Goal: Transaction & Acquisition: Register for event/course

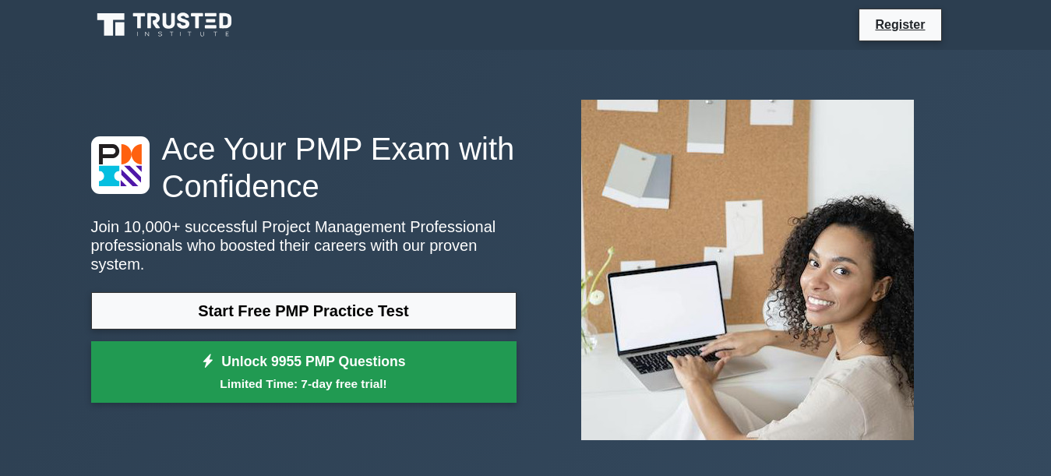
click at [349, 375] on small "Limited Time: 7-day free trial!" at bounding box center [304, 384] width 387 height 18
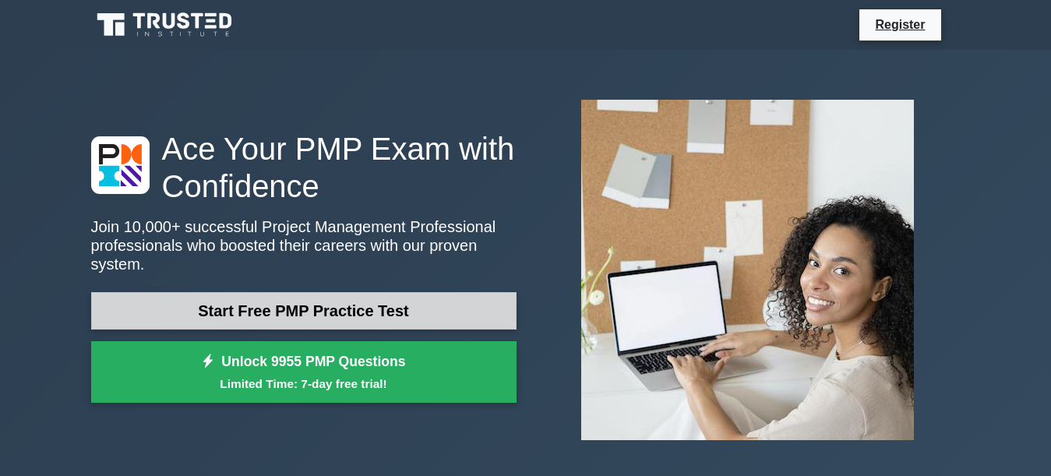
click at [312, 306] on link "Start Free PMP Practice Test" at bounding box center [304, 310] width 426 height 37
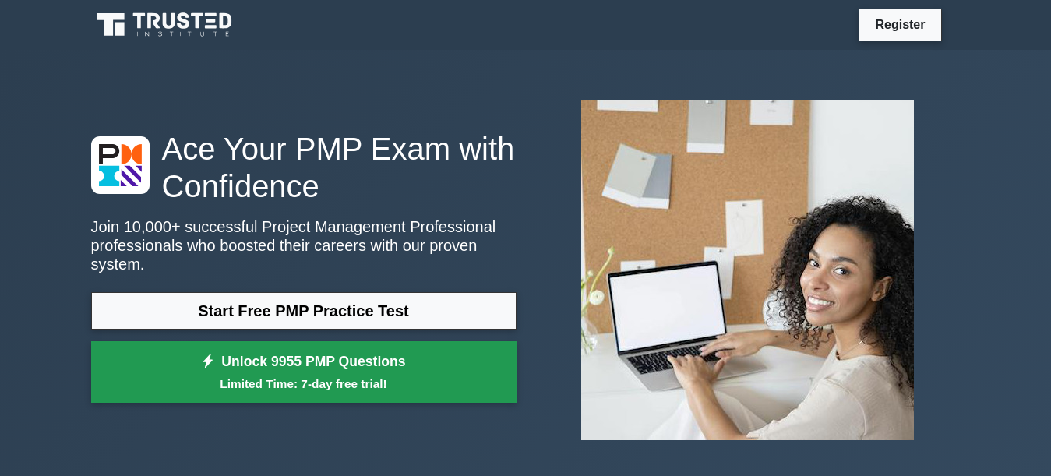
click at [323, 375] on small "Limited Time: 7-day free trial!" at bounding box center [304, 384] width 387 height 18
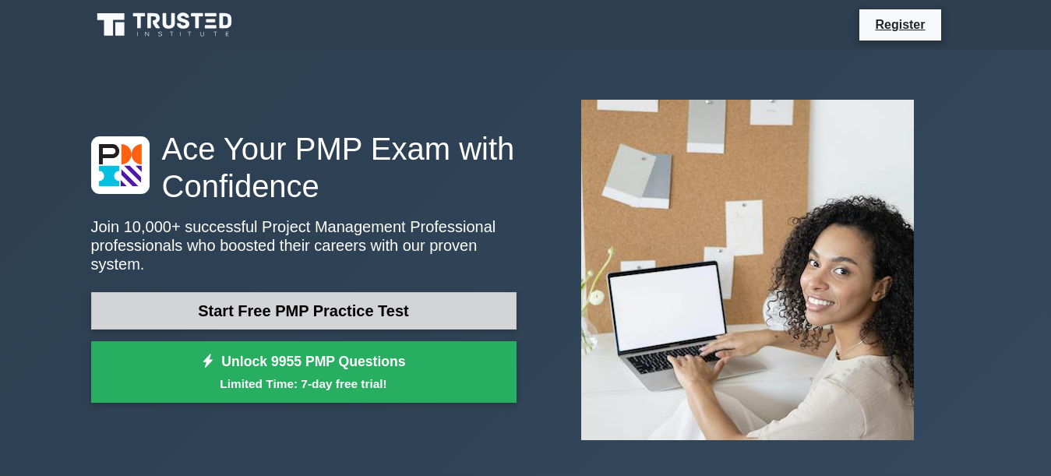
click at [295, 306] on link "Start Free PMP Practice Test" at bounding box center [304, 310] width 426 height 37
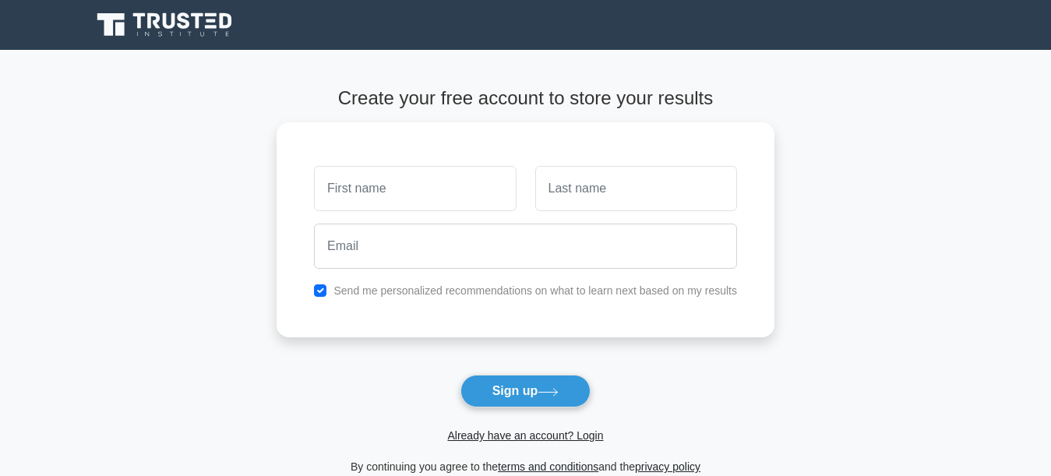
drag, startPoint x: 0, startPoint y: 0, endPoint x: 919, endPoint y: 304, distance: 967.9
click at [919, 304] on main "Create your free account to store your results Send me personalized recommendat…" at bounding box center [525, 282] width 1051 height 464
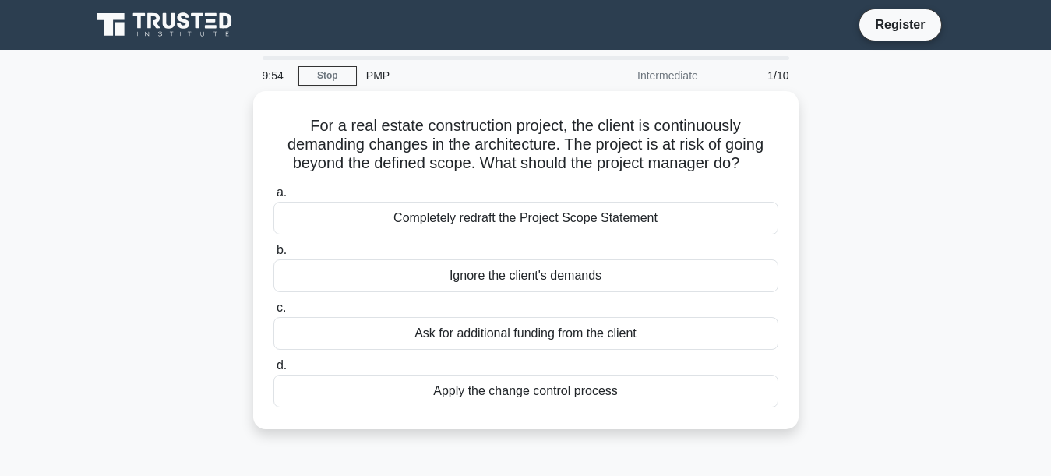
click at [664, 74] on div "Intermediate" at bounding box center [639, 75] width 136 height 31
click at [337, 77] on link "Stop" at bounding box center [328, 75] width 58 height 19
click at [900, 30] on link "Register" at bounding box center [900, 24] width 69 height 19
click at [903, 29] on link "Register" at bounding box center [900, 24] width 69 height 19
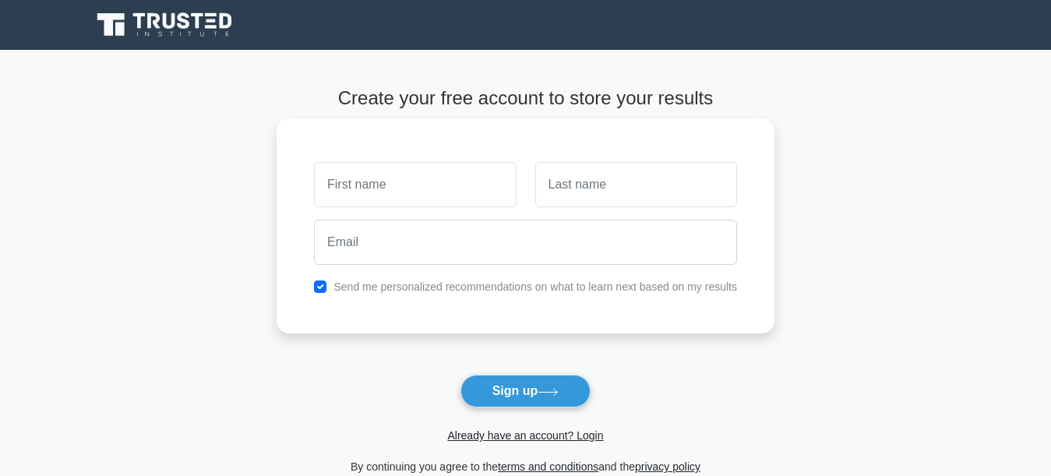
click at [417, 185] on input "text" at bounding box center [415, 184] width 202 height 45
type input "vivek"
click at [655, 179] on input "text" at bounding box center [636, 184] width 202 height 45
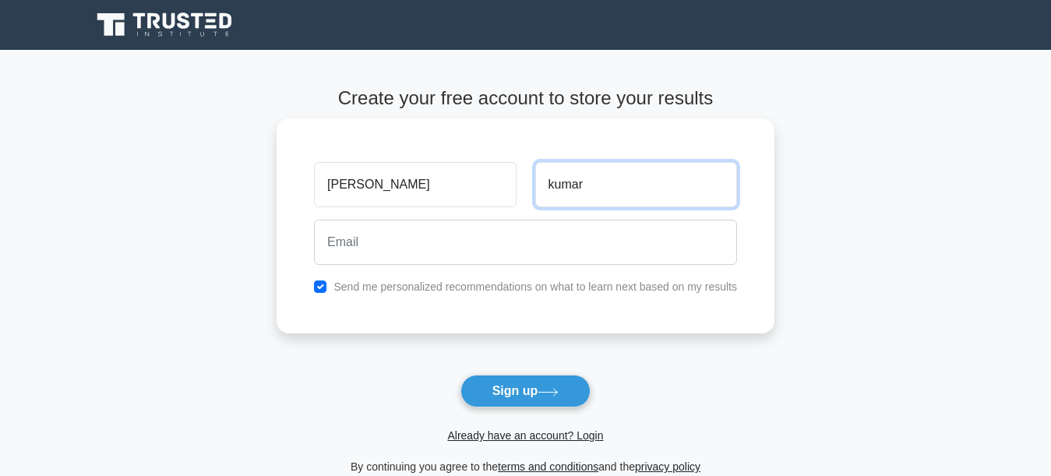
type input "kumar"
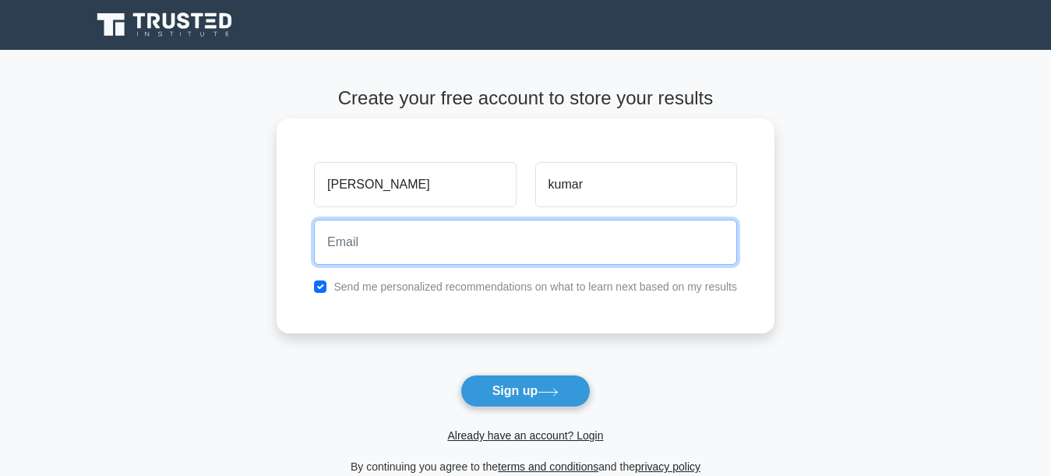
click at [578, 250] on input "email" at bounding box center [525, 242] width 423 height 45
type input "v"
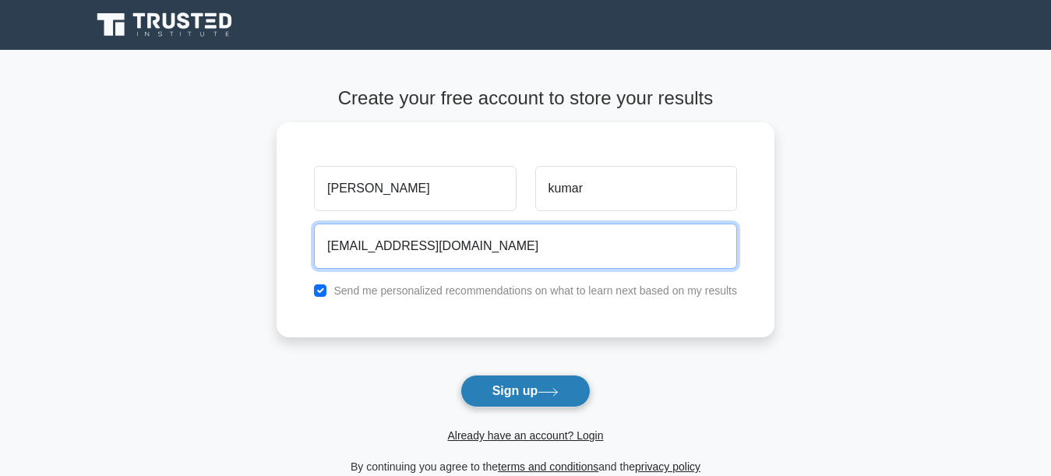
type input "[EMAIL_ADDRESS][DOMAIN_NAME]"
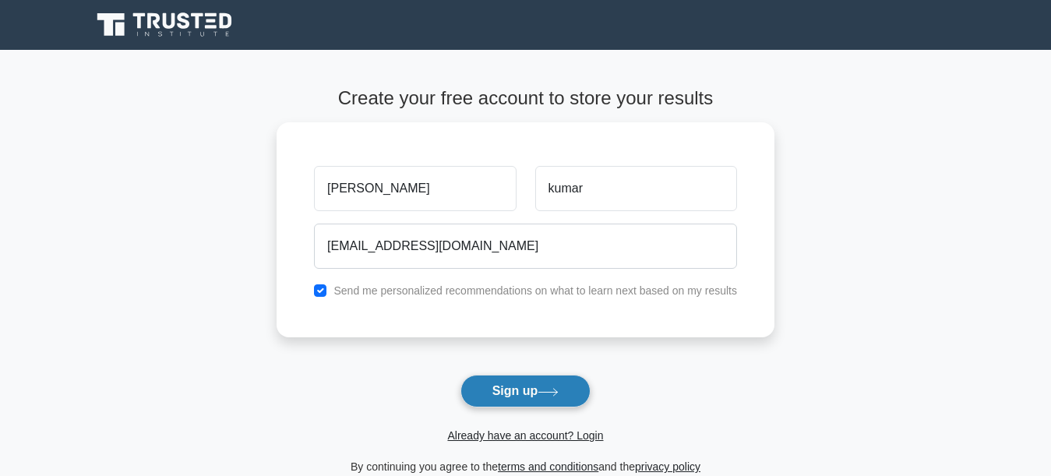
click at [556, 397] on button "Sign up" at bounding box center [526, 391] width 131 height 33
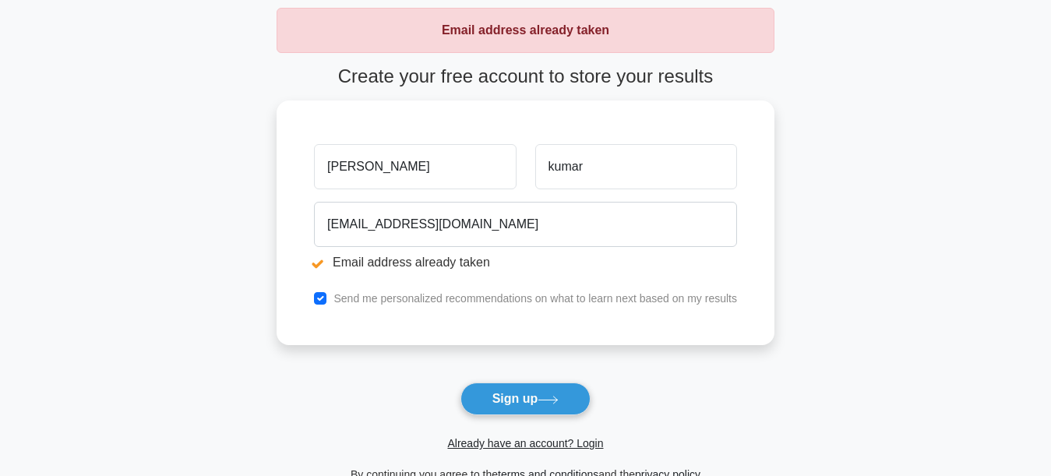
scroll to position [234, 0]
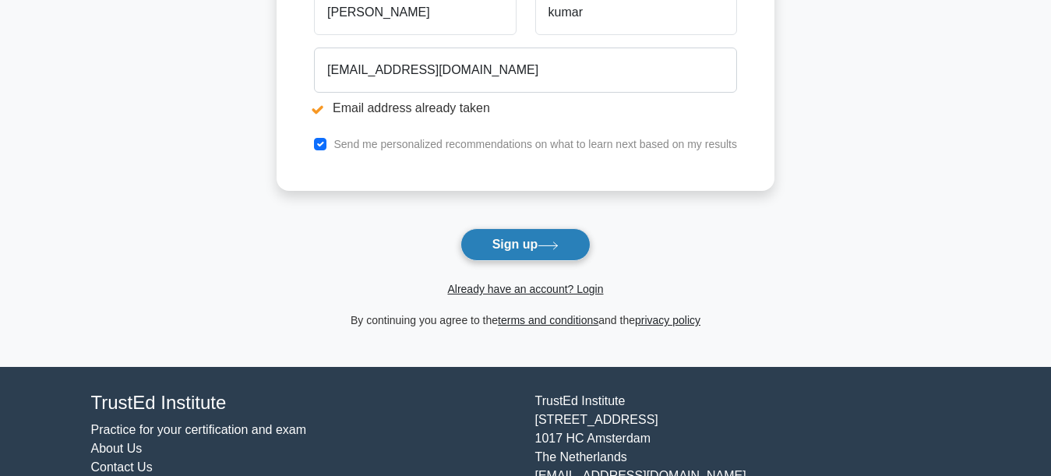
click at [528, 248] on button "Sign up" at bounding box center [526, 244] width 131 height 33
